Goal: Transaction & Acquisition: Purchase product/service

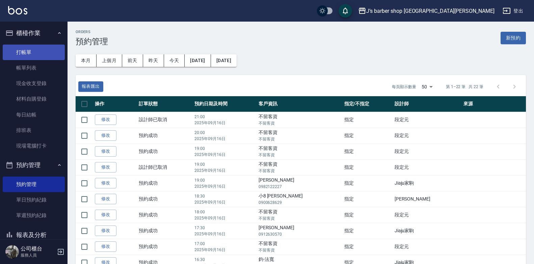
click at [26, 55] on link "打帳單" at bounding box center [34, 53] width 62 height 16
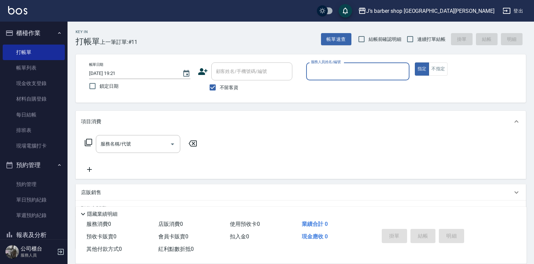
click at [343, 68] on input "服務人員姓名/編號" at bounding box center [357, 72] width 97 height 12
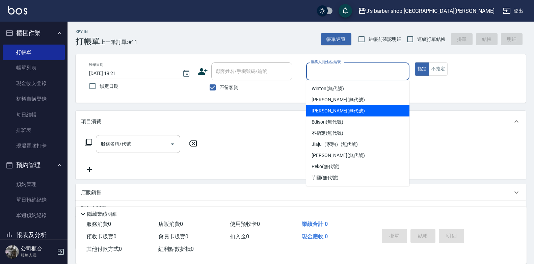
drag, startPoint x: 339, startPoint y: 111, endPoint x: 323, endPoint y: 122, distance: 19.6
click at [334, 116] on div "[PERSON_NAME] (無代號)" at bounding box center [357, 110] width 103 height 11
type input "[PERSON_NAME](無代號)"
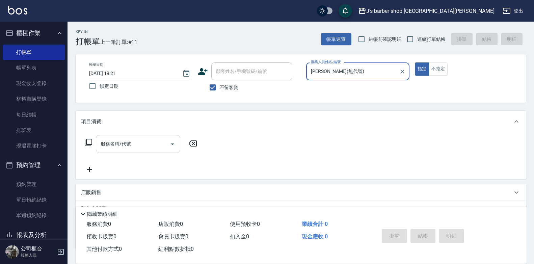
click at [137, 145] on input "服務名稱/代號" at bounding box center [133, 144] width 68 height 12
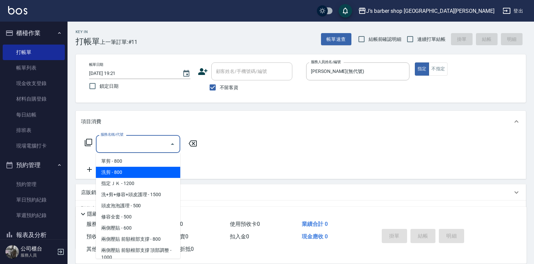
click at [136, 171] on span "洗剪 - 800" at bounding box center [138, 172] width 84 height 11
type input "洗剪(101)"
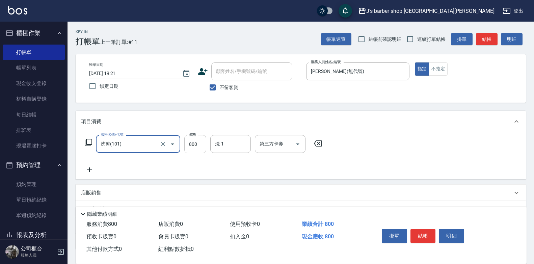
click at [200, 145] on input "800" at bounding box center [195, 144] width 22 height 18
type input "1600"
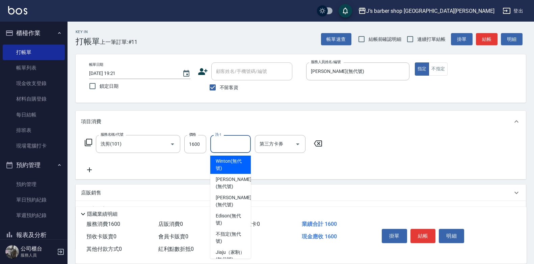
click at [230, 148] on input "洗-1" at bounding box center [230, 144] width 34 height 12
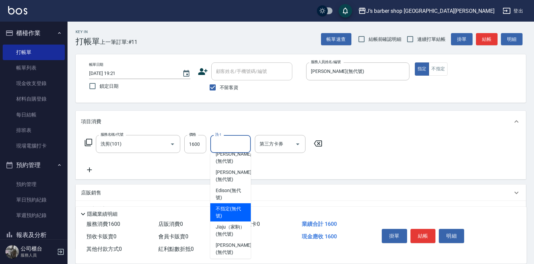
scroll to position [82, 0]
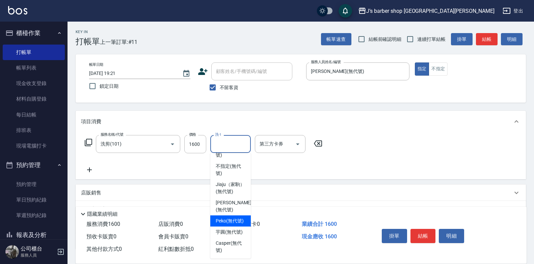
click at [230, 218] on span "Peko (無代號)" at bounding box center [230, 221] width 28 height 7
type input "Peko(無代號)"
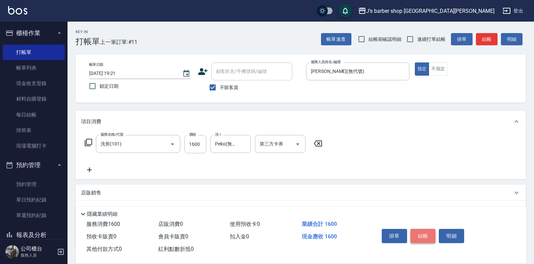
click at [430, 232] on button "結帳" at bounding box center [423, 236] width 25 height 14
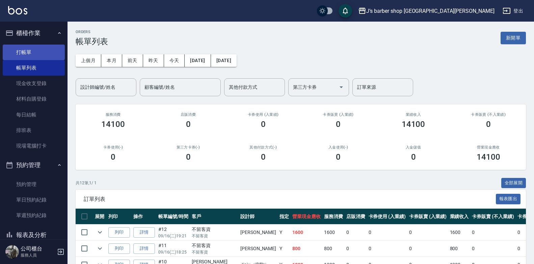
click at [37, 52] on link "打帳單" at bounding box center [34, 53] width 62 height 16
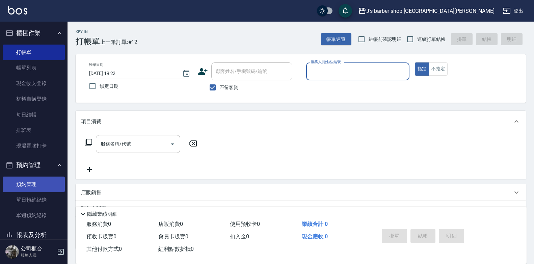
click at [30, 181] on link "預約管理" at bounding box center [34, 185] width 62 height 16
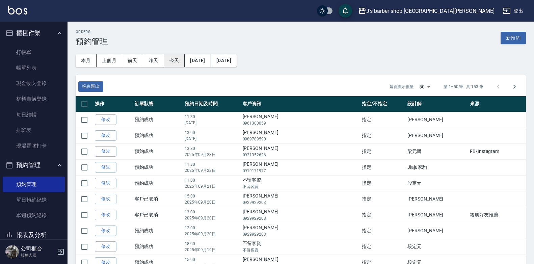
click at [174, 58] on button "今天" at bounding box center [174, 60] width 21 height 12
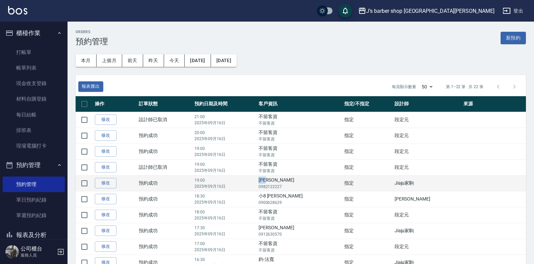
drag, startPoint x: 286, startPoint y: 181, endPoint x: 303, endPoint y: 178, distance: 17.1
click at [303, 178] on td "[PERSON_NAME]0982122227" at bounding box center [300, 183] width 86 height 16
drag, startPoint x: 303, startPoint y: 178, endPoint x: 295, endPoint y: 179, distance: 7.8
copy td "[PERSON_NAME]"
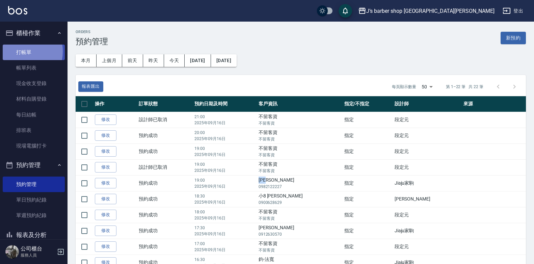
click at [17, 51] on link "打帳單" at bounding box center [34, 53] width 62 height 16
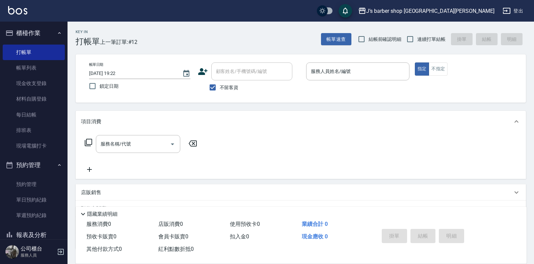
click at [230, 90] on span "不留客資" at bounding box center [229, 87] width 19 height 7
click at [220, 90] on input "不留客資" at bounding box center [213, 87] width 14 height 14
checkbox input "false"
click at [238, 76] on input "顧客姓名/手機號碼/編號" at bounding box center [247, 72] width 65 height 12
paste input "[PERSON_NAME]"
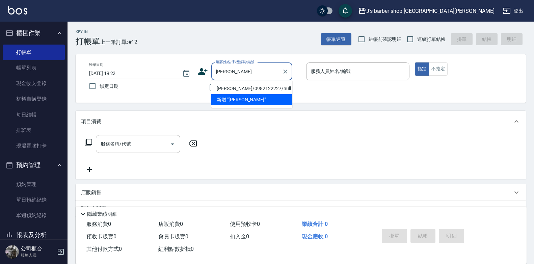
click at [255, 88] on li "[PERSON_NAME]/0982122227/null" at bounding box center [251, 88] width 81 height 11
type input "[PERSON_NAME]/0982122227/null"
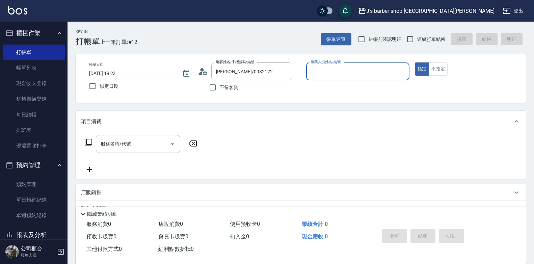
click at [322, 72] on input "服務人員姓名/編號" at bounding box center [357, 72] width 97 height 12
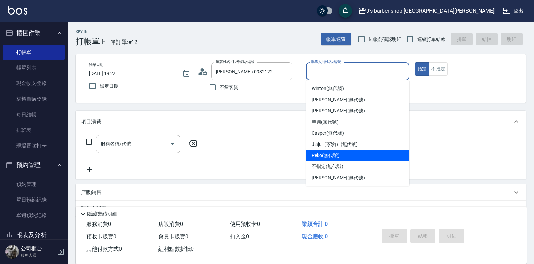
click at [335, 150] on div "Peko (無代號)" at bounding box center [357, 155] width 103 height 11
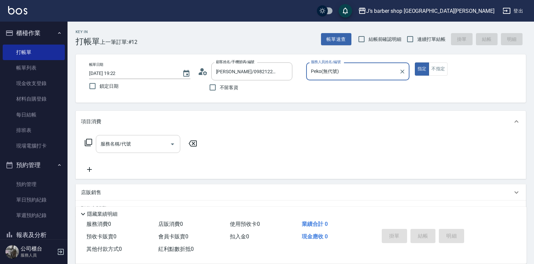
click at [155, 147] on input "服務名稱/代號" at bounding box center [133, 144] width 68 height 12
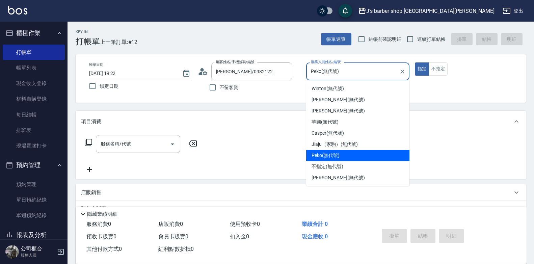
click at [343, 73] on input "Peko(無代號)" at bounding box center [352, 72] width 87 height 12
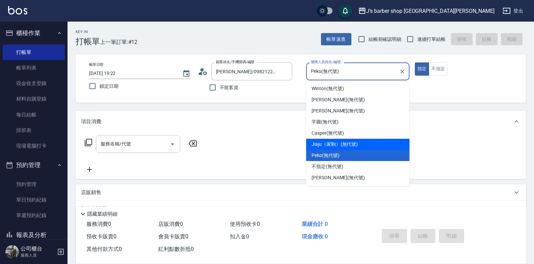
click at [329, 147] on span "Jiaju（家駒） (無代號)" at bounding box center [335, 144] width 46 height 7
type input "Jiaju（家駒）(無代號)"
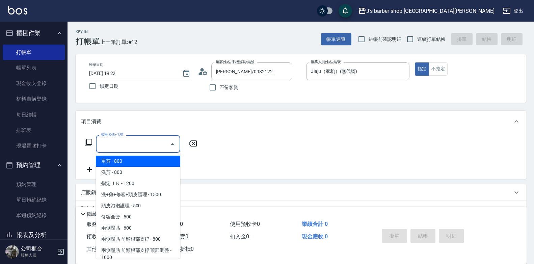
click at [125, 147] on input "服務名稱/代號" at bounding box center [133, 144] width 68 height 12
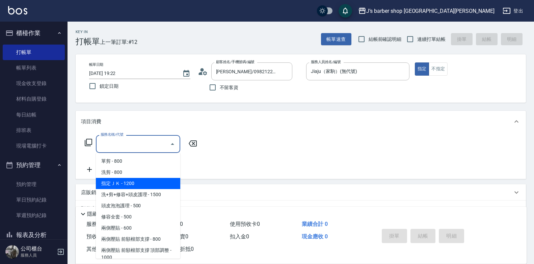
click at [142, 182] on span "指定ＪＫ - 1200" at bounding box center [138, 183] width 84 height 11
type input "指定ＪＫ(102)"
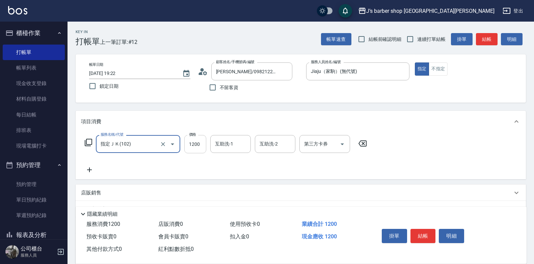
click at [201, 144] on input "1200" at bounding box center [195, 144] width 22 height 18
type input "1100"
click at [425, 231] on button "結帳" at bounding box center [423, 236] width 25 height 14
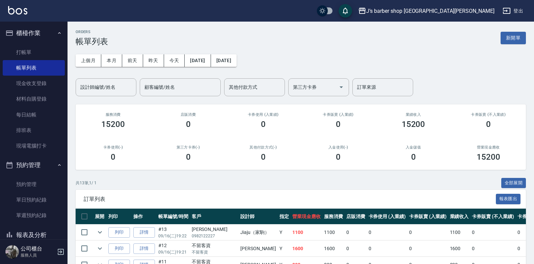
click at [339, 116] on h2 "卡券販賣 (入業績)" at bounding box center [338, 114] width 59 height 4
click at [34, 55] on link "打帳單" at bounding box center [34, 53] width 62 height 16
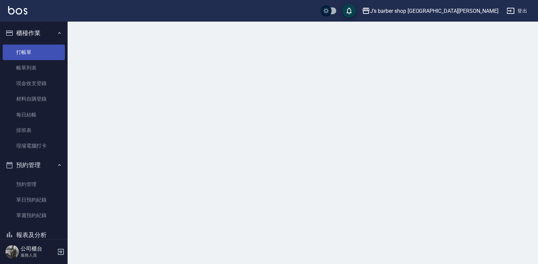
click at [34, 55] on link "打帳單" at bounding box center [34, 53] width 62 height 16
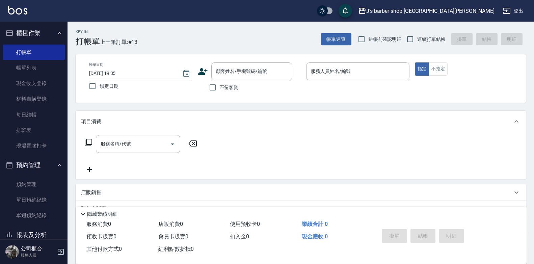
click at [231, 85] on span "不留客資" at bounding box center [229, 87] width 19 height 7
click at [220, 85] on input "不留客資" at bounding box center [213, 87] width 14 height 14
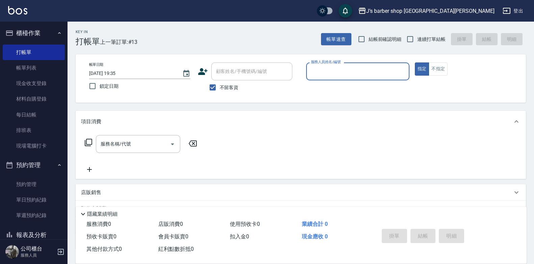
click at [231, 84] on span "不留客資" at bounding box center [229, 87] width 19 height 7
click at [220, 84] on input "不留客資" at bounding box center [213, 87] width 14 height 14
checkbox input "false"
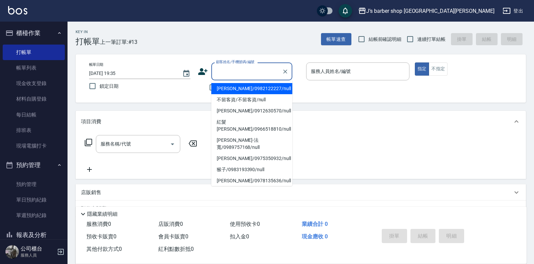
click at [237, 73] on input "顧客姓名/手機號碼/編號" at bounding box center [247, 72] width 65 height 12
click at [250, 74] on input "顧客姓名/手機號碼/編號" at bounding box center [247, 72] width 65 height 12
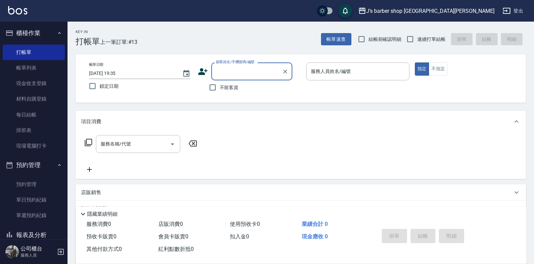
click at [250, 74] on input "顧客姓名/手機號碼/編號" at bounding box center [247, 72] width 65 height 12
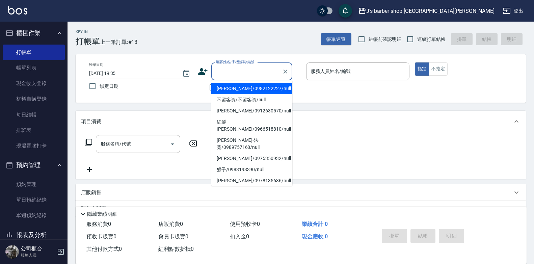
type input "ㄊ"
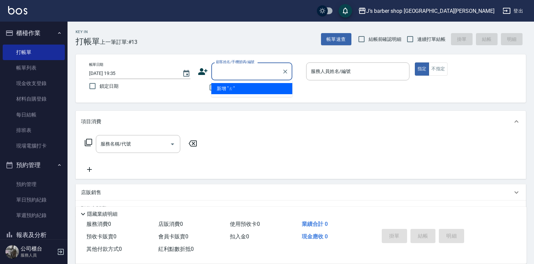
click at [251, 73] on input "顧客姓名/手機號碼/編號" at bounding box center [247, 72] width 65 height 12
type input "w"
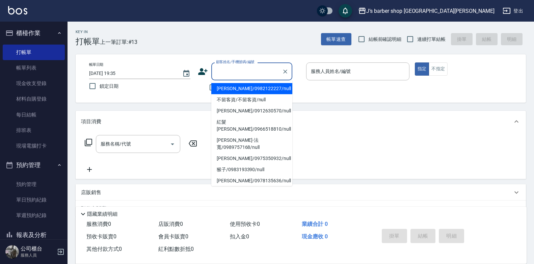
type input "s"
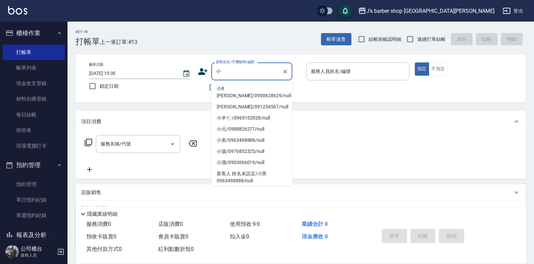
click at [255, 98] on li "小8 [PERSON_NAME]/0900628629/null" at bounding box center [251, 92] width 81 height 18
type input "小8 [PERSON_NAME]/0900628629/null"
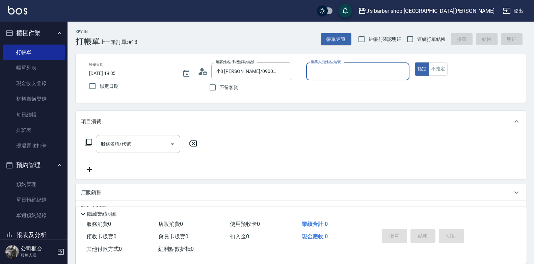
click at [359, 75] on input "服務人員姓名/編號" at bounding box center [357, 72] width 97 height 12
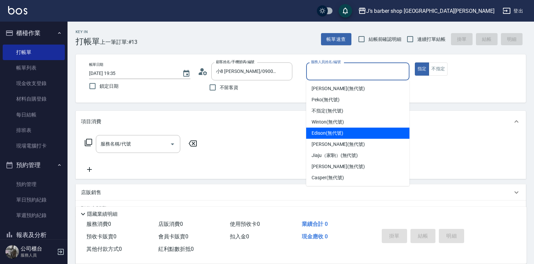
click at [344, 131] on div "Edison (無代號)" at bounding box center [357, 133] width 103 height 11
type input "Edison(無代號)"
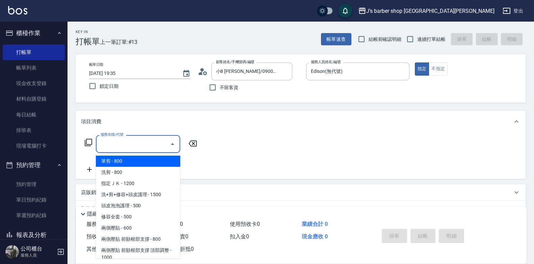
click at [136, 146] on input "服務名稱/代號" at bounding box center [133, 144] width 68 height 12
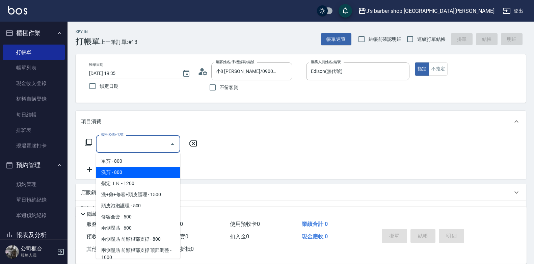
click at [133, 171] on span "洗剪 - 800" at bounding box center [138, 172] width 84 height 11
type input "洗剪(101)"
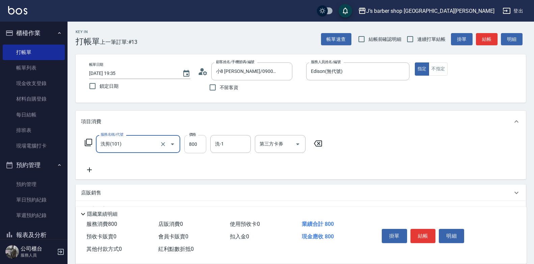
click at [190, 148] on input "800" at bounding box center [195, 144] width 22 height 18
type input "600"
click at [429, 232] on button "結帳" at bounding box center [423, 236] width 25 height 14
